Goal: Find specific page/section: Find specific page/section

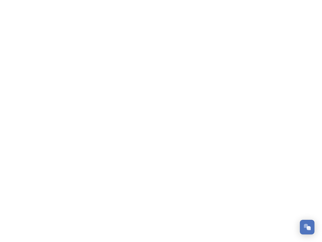
click at [308, 227] on div "Open Chat" at bounding box center [309, 228] width 4 height 4
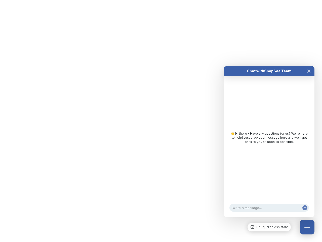
click at [309, 171] on div "👋 Hi there - Have any questions for us? We’re here to help! Just drop us a mess…" at bounding box center [269, 139] width 91 height 126
click at [270, 0] on html "/p/collection/tempest/tourism-academy-2025 Dismiss GoSquared Assistant Chat wit…" at bounding box center [161, 0] width 322 height 0
click at [270, 147] on div "👋 Hi there - Have any questions for us? We’re here to help! Just drop us a mess…" at bounding box center [269, 139] width 91 height 126
click at [309, 76] on div "👋 Hi there - Have any questions for us? We’re here to help! Just drop us a mess…" at bounding box center [269, 139] width 91 height 126
click at [305, 213] on div "Chat with SnapSea Team GoSquared Assistant 👋 Hi there - Have any questions for …" at bounding box center [269, 141] width 91 height 151
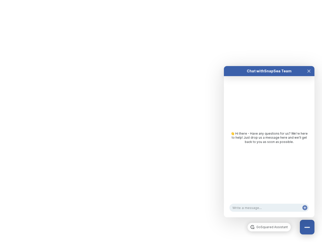
click at [305, 213] on div "Chat with SnapSea Team GoSquared Assistant 👋 Hi there - Have any questions for …" at bounding box center [269, 141] width 91 height 151
click at [161, 0] on html "/p/collection/tempest/tourism-academy-2025 Dismiss GoSquared Assistant Chat wit…" at bounding box center [161, 0] width 322 height 0
click at [157, 0] on html "/p/collection/tempest/tourism-academy-2025 Dismiss GoSquared Assistant Chat wit…" at bounding box center [161, 0] width 322 height 0
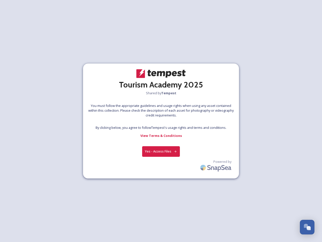
click at [161, 121] on div at bounding box center [161, 122] width 0 height 8
click at [161, 148] on button "Yes - Access Files" at bounding box center [161, 151] width 38 height 10
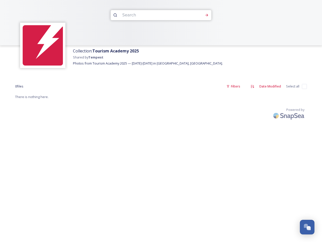
click at [217, 163] on div "Collection: Tourism Academy 2025 Shared by Tempest Photos from Tourism Academy …" at bounding box center [161, 121] width 322 height 242
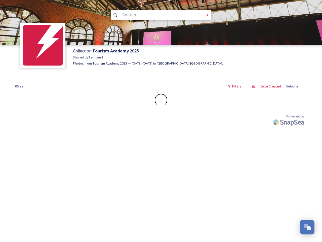
click at [308, 227] on div "Open Chat" at bounding box center [309, 228] width 4 height 4
